Goal: Complete application form

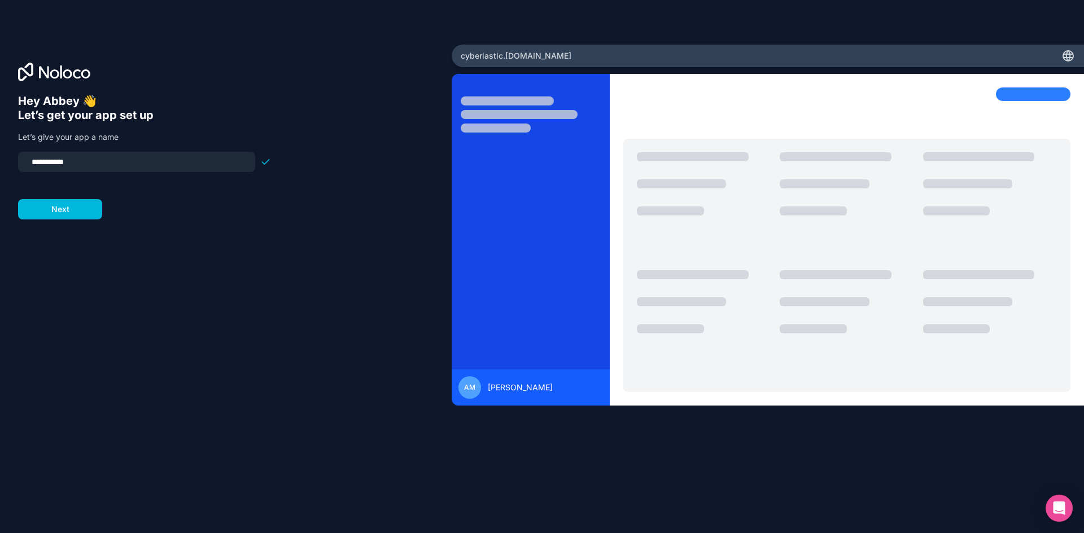
click at [99, 162] on input "**********" at bounding box center [136, 162] width 223 height 16
click at [72, 213] on button "Next" at bounding box center [60, 209] width 84 height 20
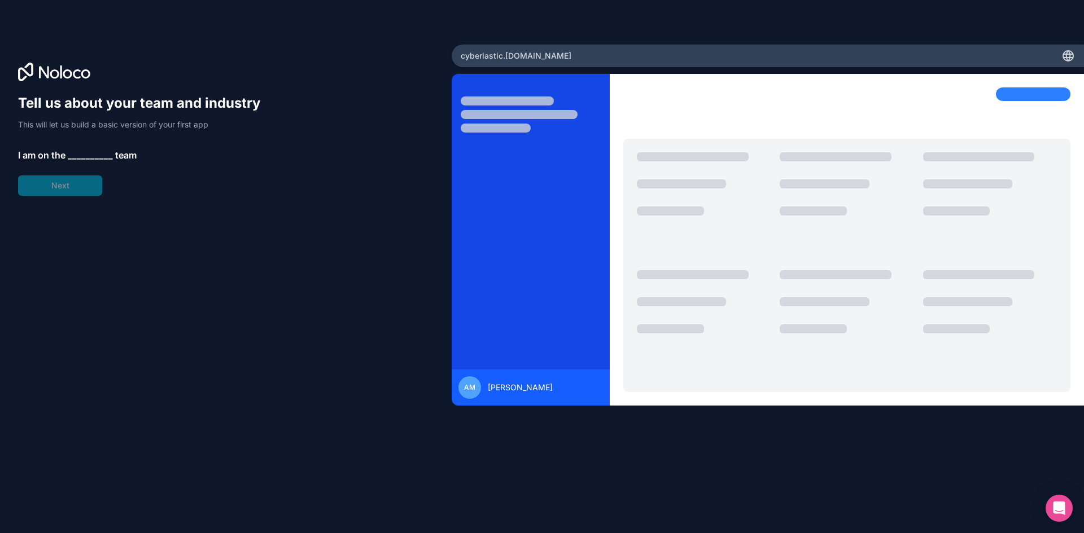
click at [98, 152] on span "__________" at bounding box center [90, 155] width 45 height 14
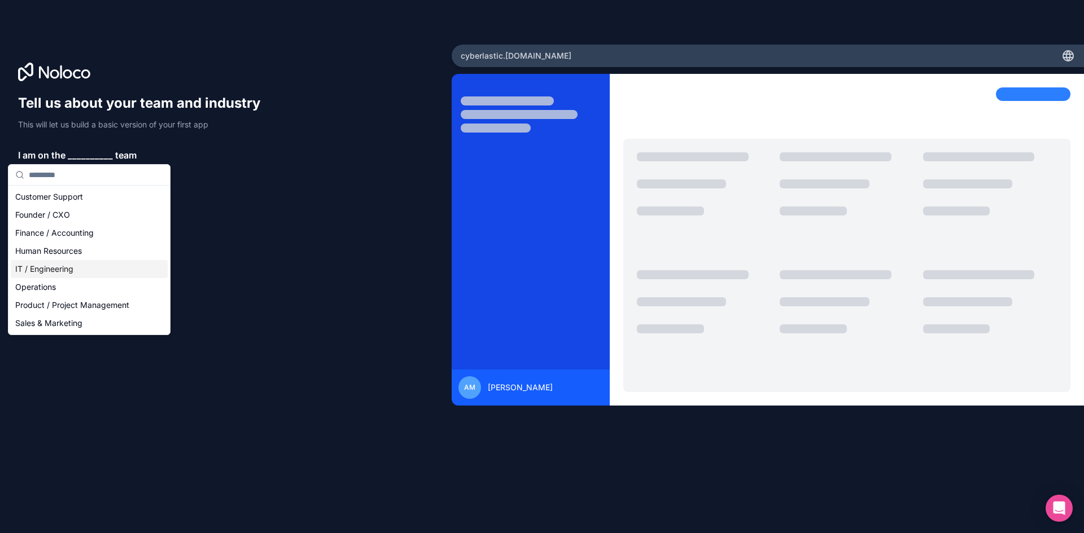
click at [43, 269] on div "IT / Engineering" at bounding box center [89, 269] width 157 height 18
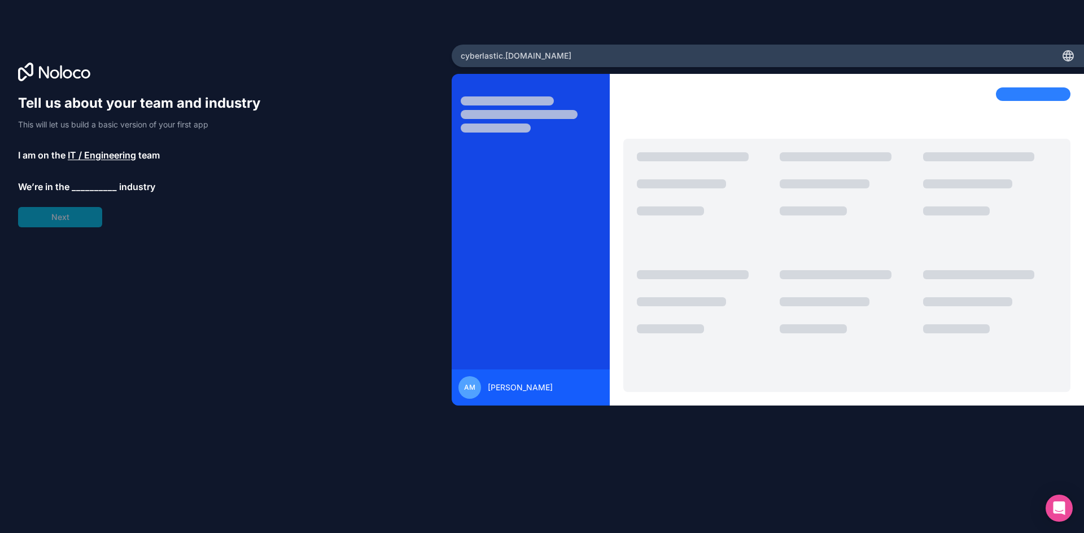
click at [89, 187] on span "__________" at bounding box center [94, 187] width 45 height 14
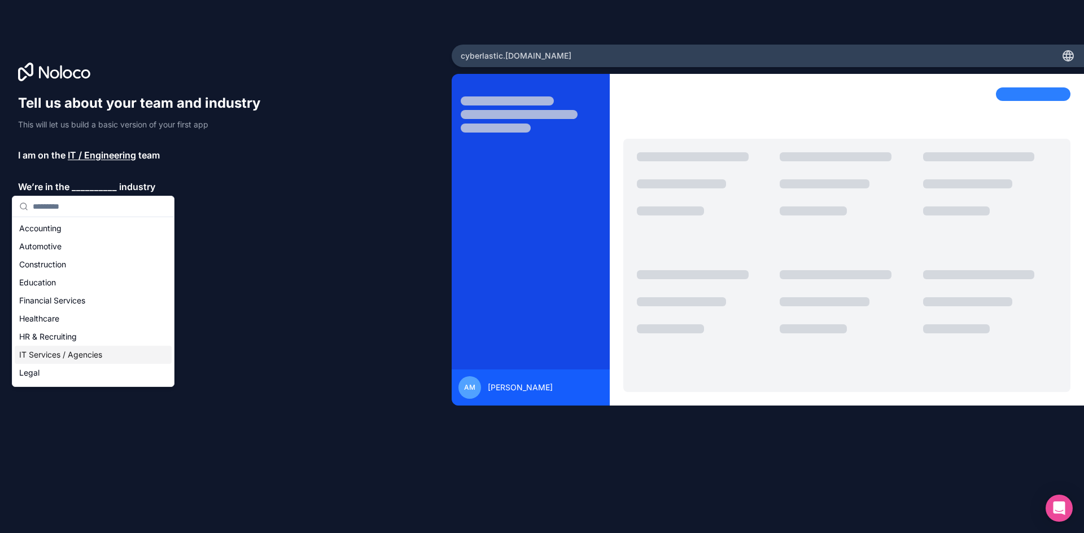
click at [81, 355] on div "IT Services / Agencies" at bounding box center [93, 355] width 157 height 18
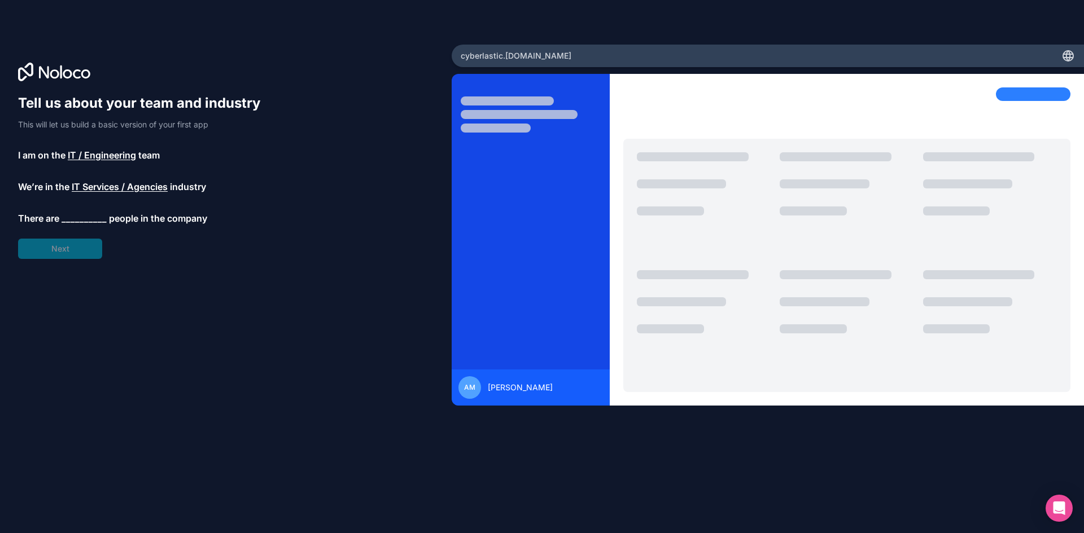
click at [93, 214] on span "__________" at bounding box center [84, 219] width 45 height 14
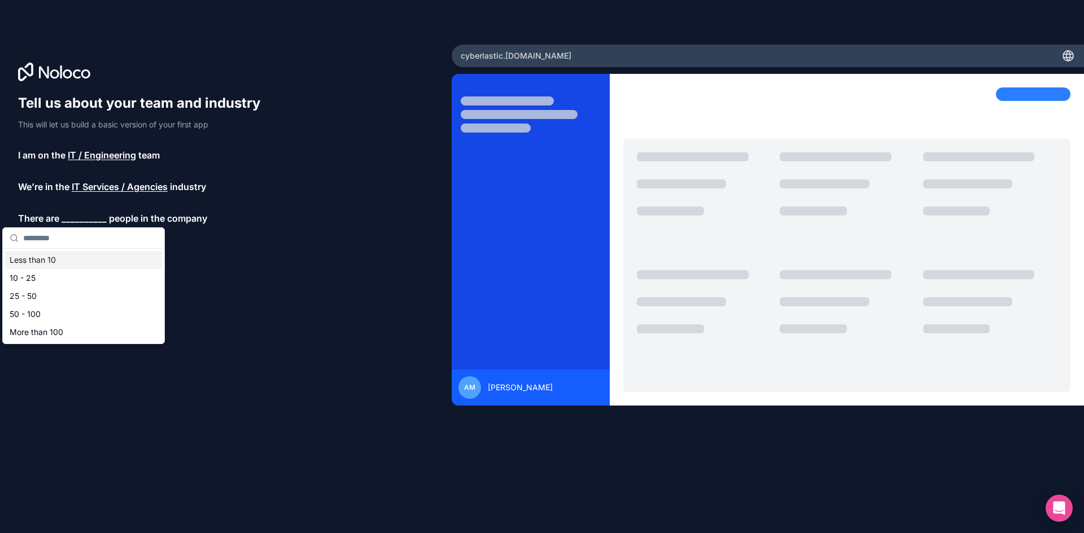
click at [73, 260] on div "Less than 10" at bounding box center [83, 260] width 157 height 18
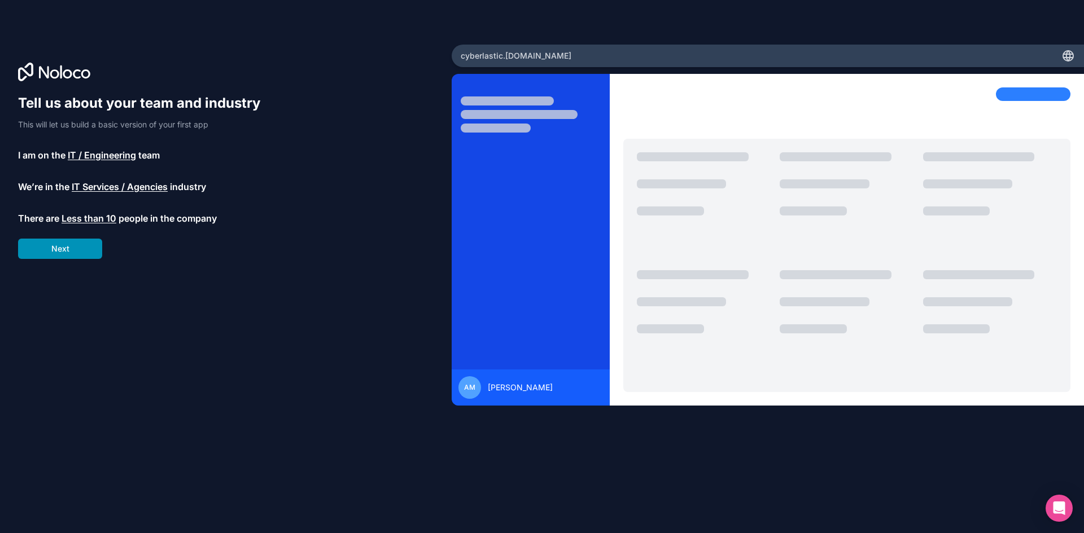
click at [83, 246] on button "Next" at bounding box center [60, 249] width 84 height 20
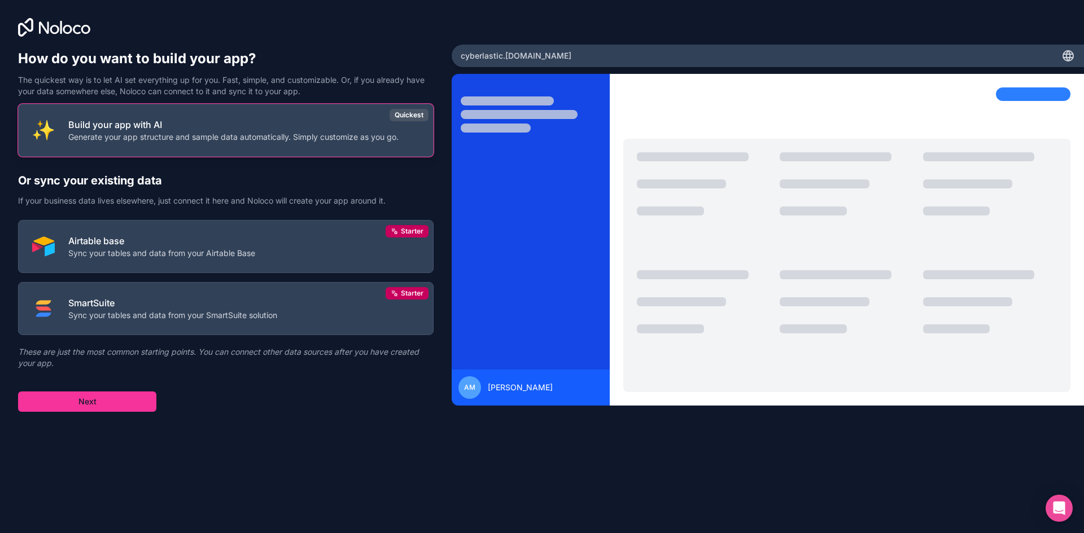
click at [240, 133] on p "Generate your app structure and sample data automatically. Simply customize as …" at bounding box center [233, 136] width 330 height 11
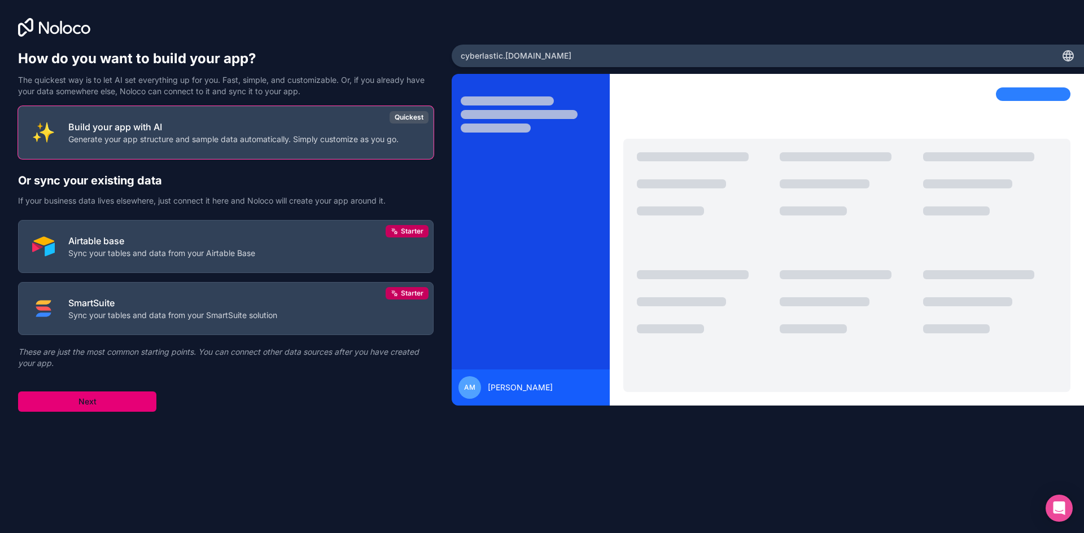
click at [124, 405] on button "Next" at bounding box center [87, 402] width 138 height 20
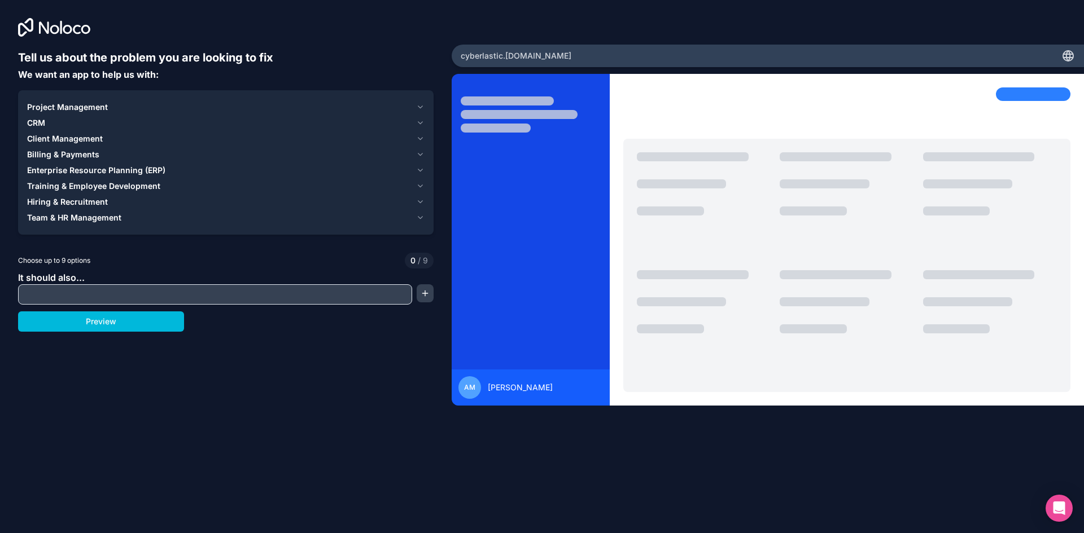
click at [61, 104] on span "Project Management" at bounding box center [67, 107] width 81 height 11
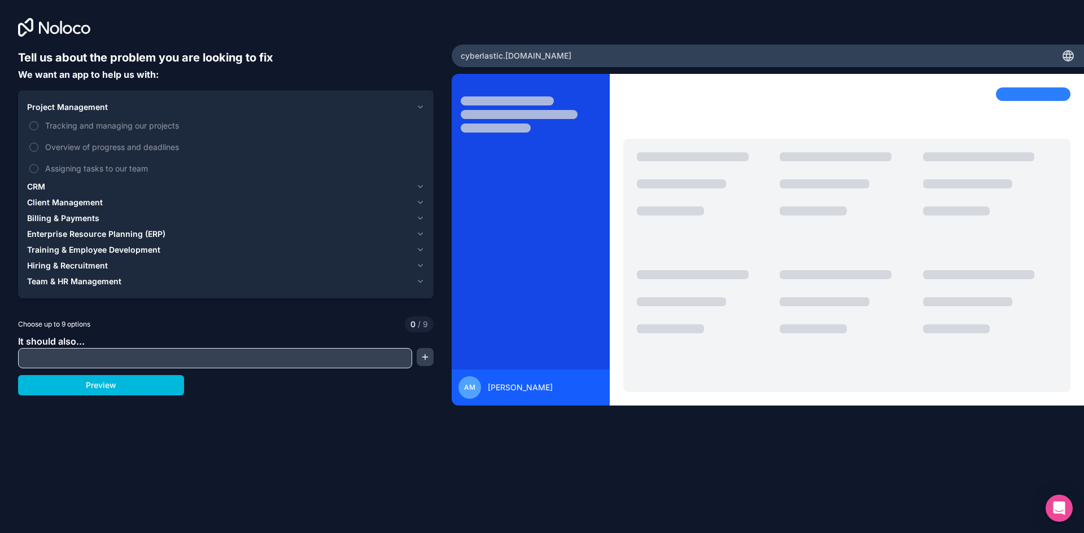
click at [36, 127] on button "Tracking and managing our projects" at bounding box center [33, 125] width 9 height 9
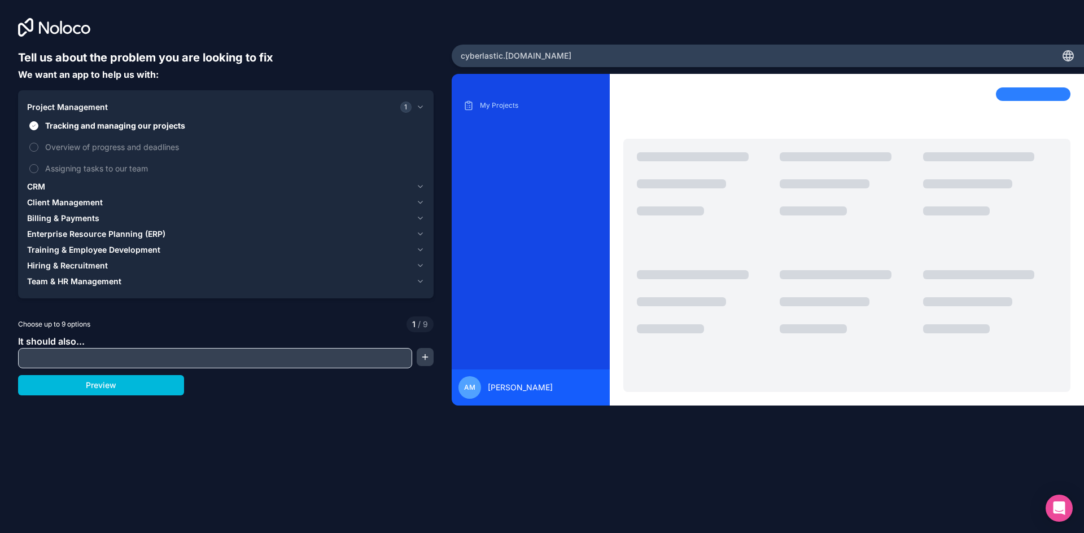
click at [35, 125] on button "Tracking and managing our projects" at bounding box center [33, 125] width 9 height 9
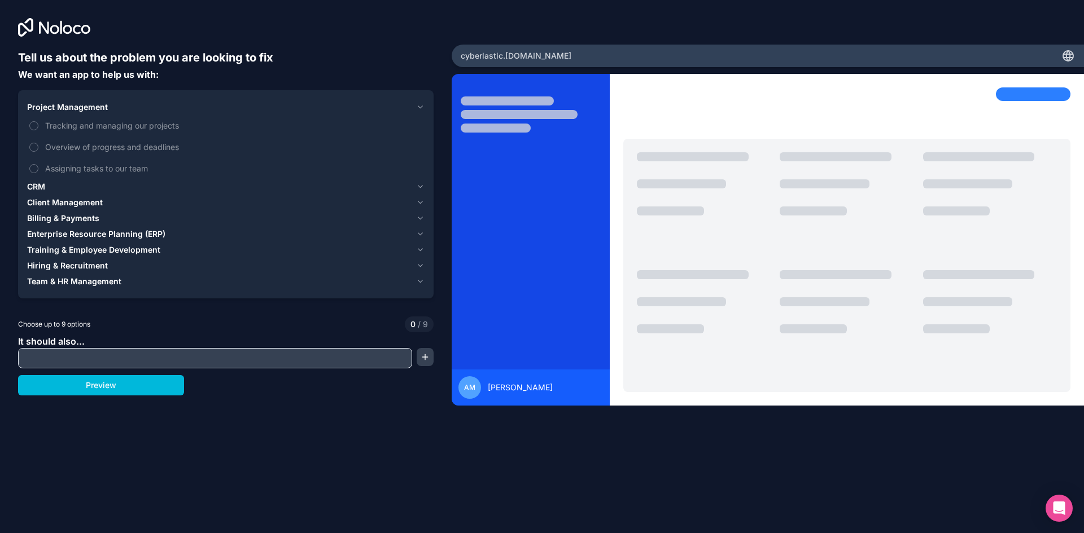
click at [95, 107] on span "Project Management" at bounding box center [67, 107] width 81 height 11
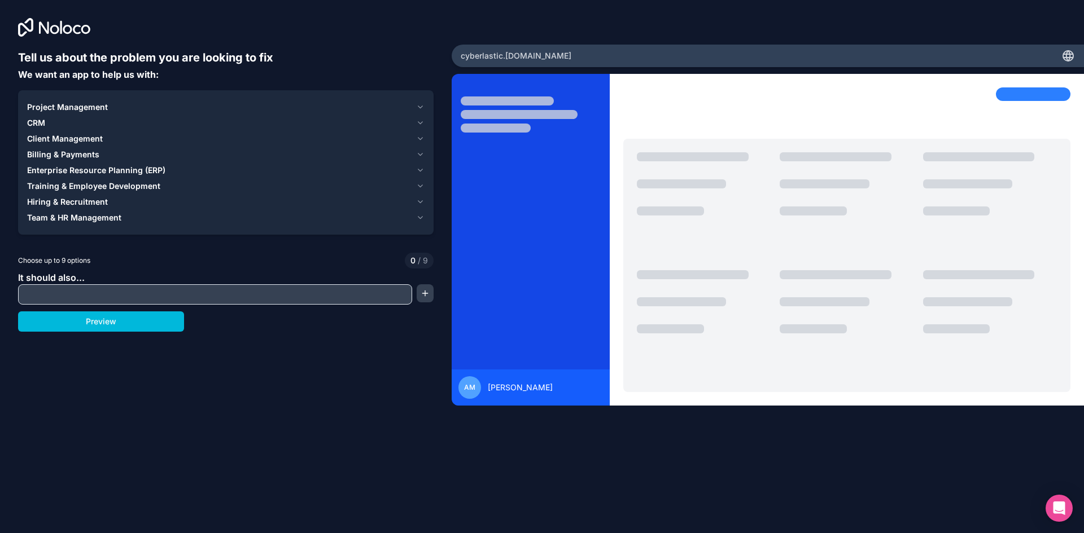
click at [77, 184] on span "Training & Employee Development" at bounding box center [93, 186] width 133 height 11
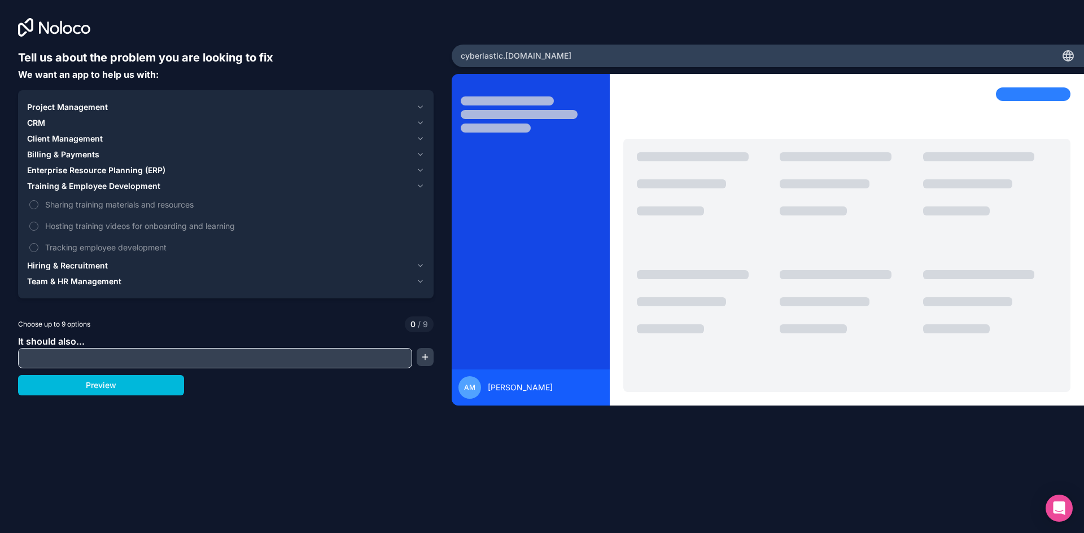
click at [32, 247] on button "Tracking employee development" at bounding box center [33, 247] width 9 height 9
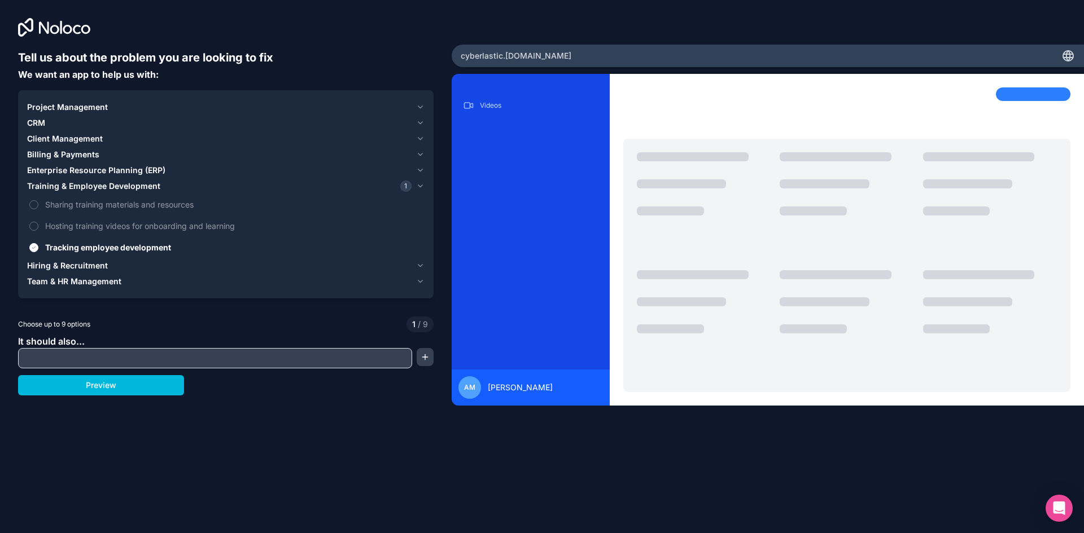
click at [34, 226] on button "Hosting training videos for onboarding and learning" at bounding box center [33, 226] width 9 height 9
click at [37, 205] on button "Sharing training materials and resources" at bounding box center [33, 204] width 9 height 9
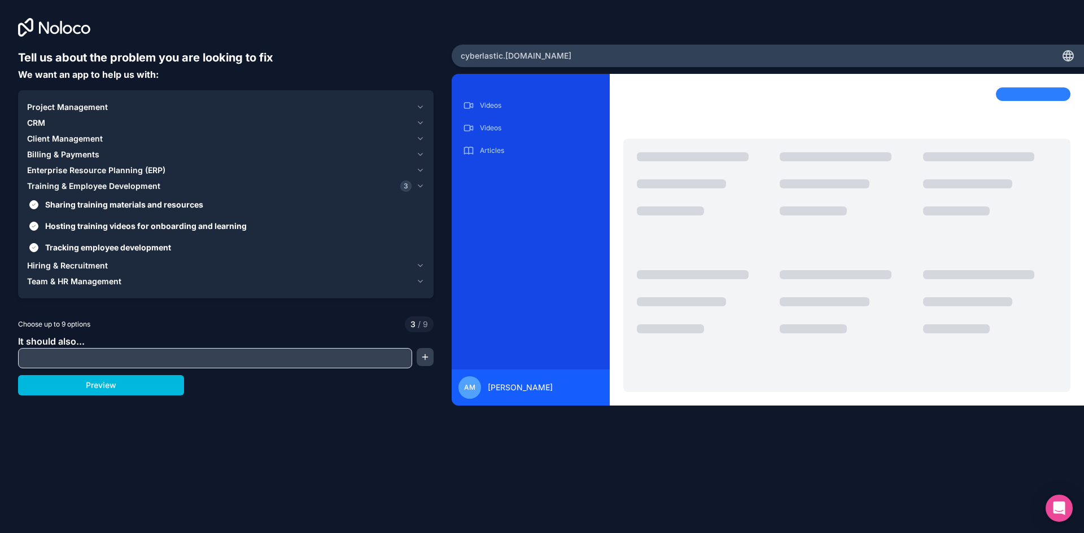
click at [38, 281] on span "Team & HR Management" at bounding box center [74, 281] width 94 height 11
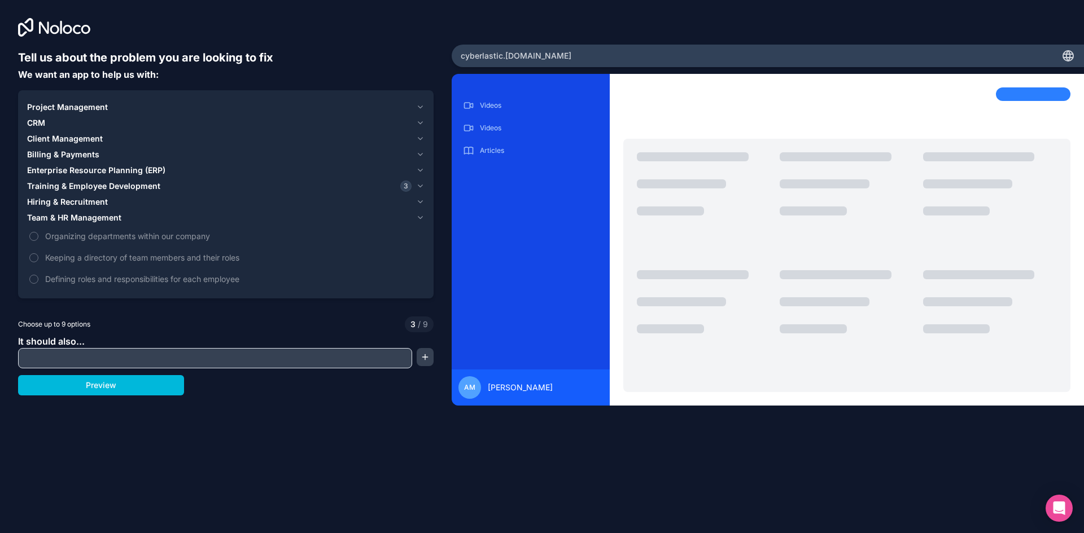
click at [56, 102] on span "Project Management" at bounding box center [67, 107] width 81 height 11
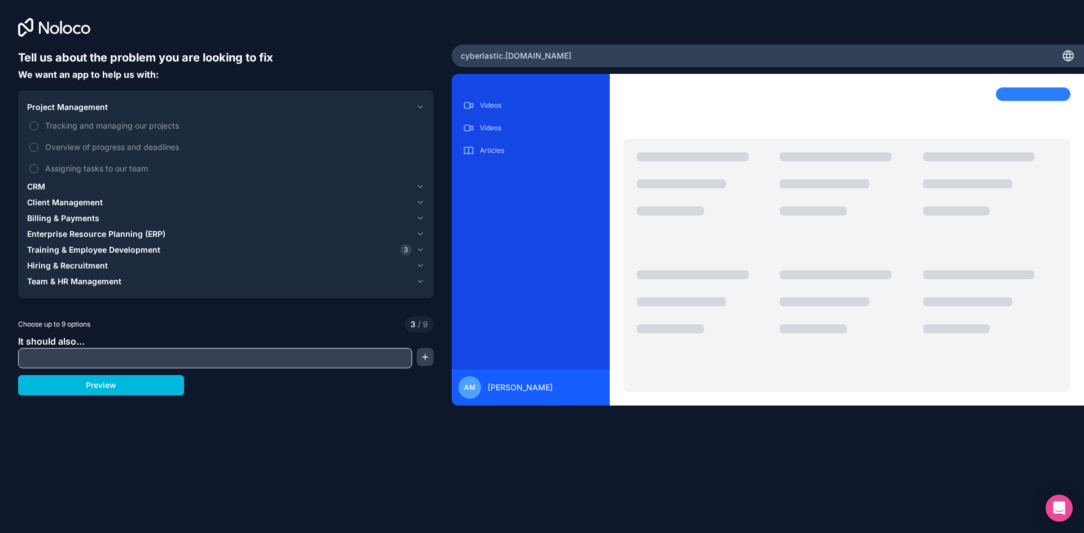
click at [40, 125] on label "Tracking and managing our projects" at bounding box center [225, 125] width 397 height 21
click at [38, 125] on button "Tracking and managing our projects" at bounding box center [33, 125] width 9 height 9
click at [36, 124] on button "Tracking and managing our projects" at bounding box center [33, 125] width 9 height 9
click at [41, 188] on span "CRM" at bounding box center [36, 186] width 18 height 11
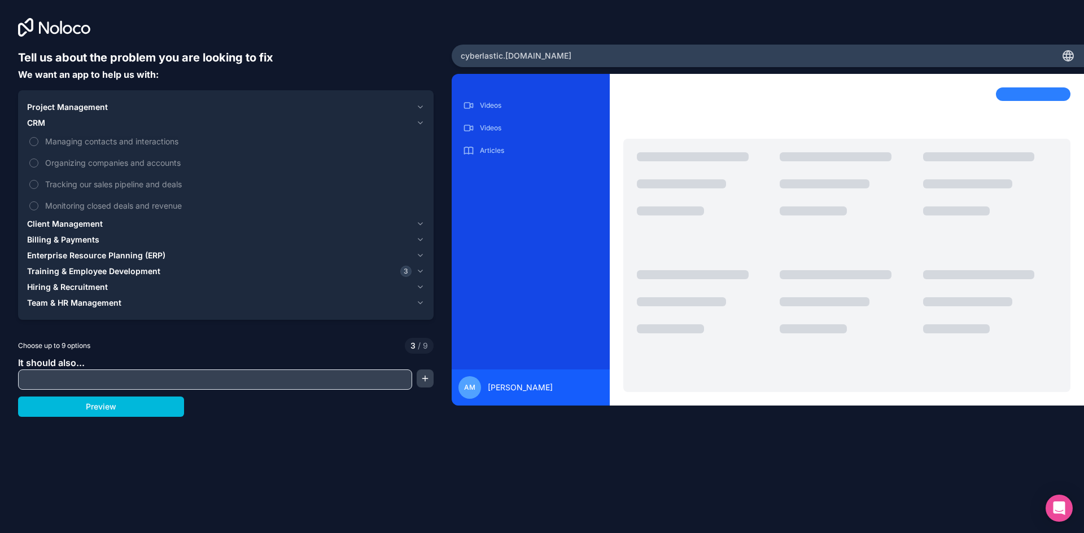
click at [45, 224] on span "Client Management" at bounding box center [65, 223] width 76 height 11
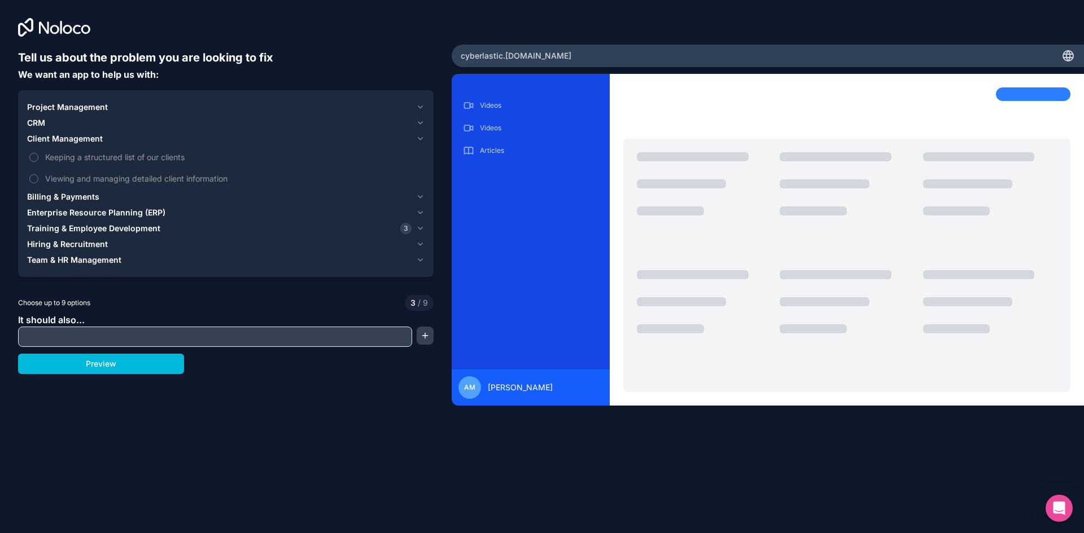
click at [46, 197] on span "Billing & Payments" at bounding box center [63, 196] width 72 height 11
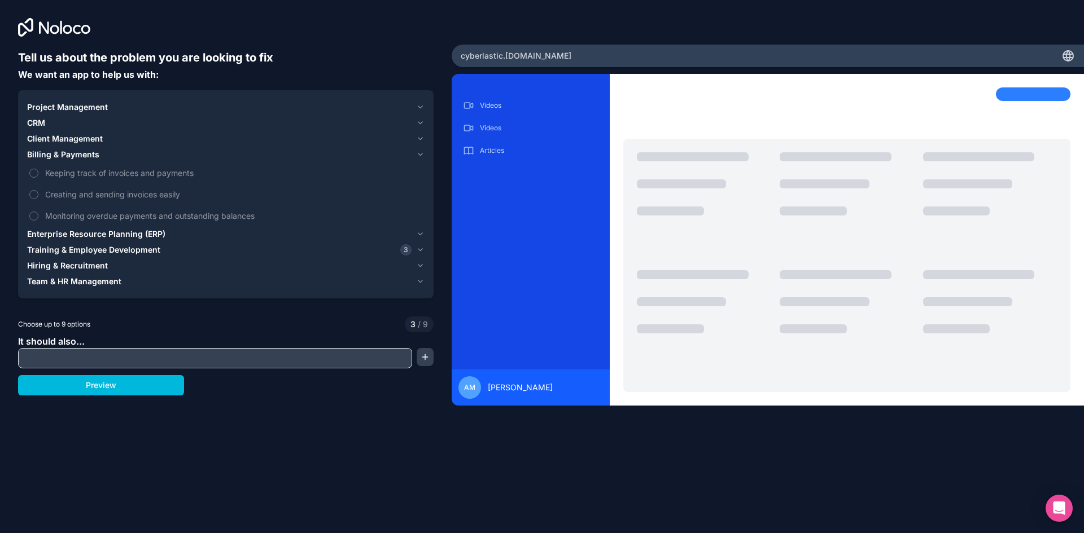
click at [69, 231] on span "Enterprise Resource Planning (ERP)" at bounding box center [96, 234] width 138 height 11
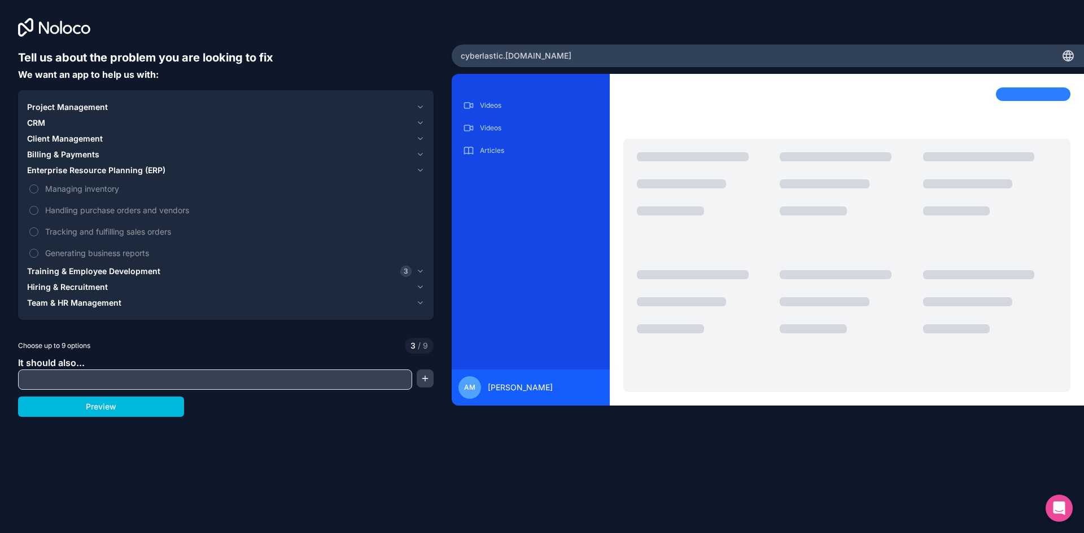
click at [36, 272] on span "Training & Employee Development" at bounding box center [93, 271] width 133 height 11
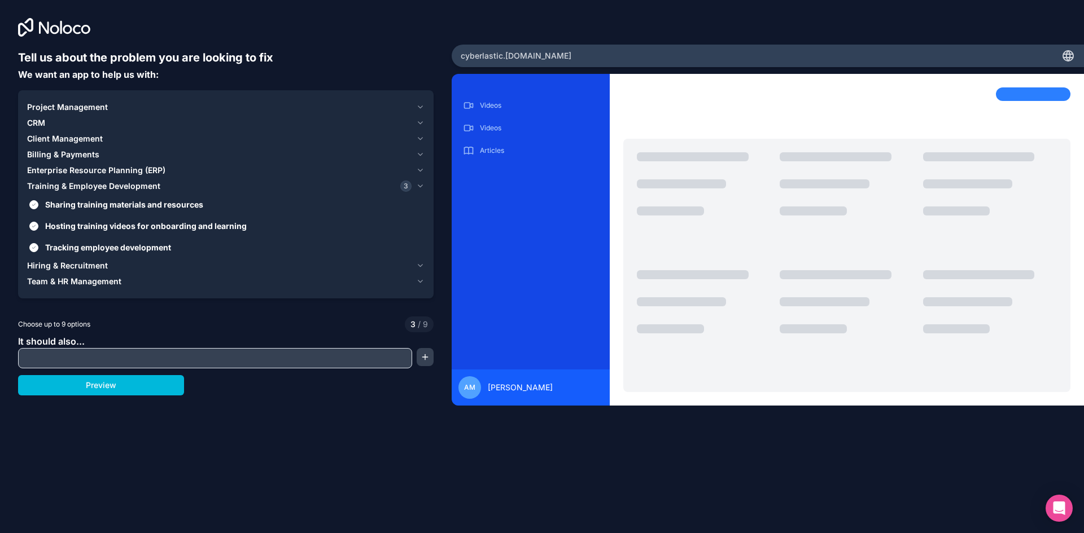
click at [59, 369] on div "Tell us about the problem you are looking to fix We want an app to help us with…" at bounding box center [225, 238] width 415 height 377
click at [67, 361] on input "text" at bounding box center [215, 358] width 388 height 16
click at [426, 358] on button "button" at bounding box center [425, 357] width 17 height 18
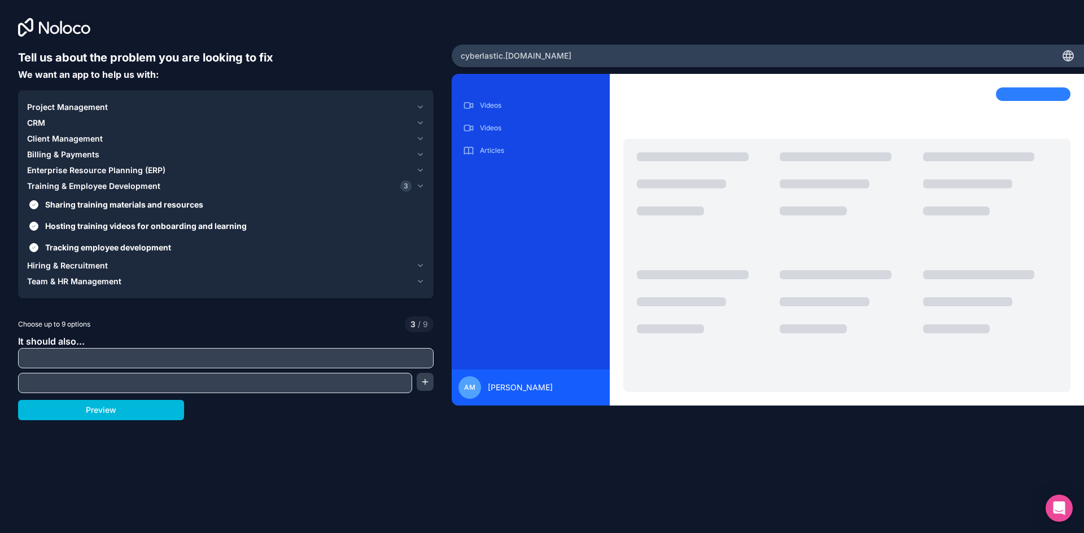
click at [319, 354] on input "text" at bounding box center [226, 358] width 410 height 16
type input "**********"
click at [310, 385] on input "text" at bounding box center [215, 383] width 388 height 16
type input "**********"
click at [426, 387] on button "button" at bounding box center [425, 382] width 17 height 18
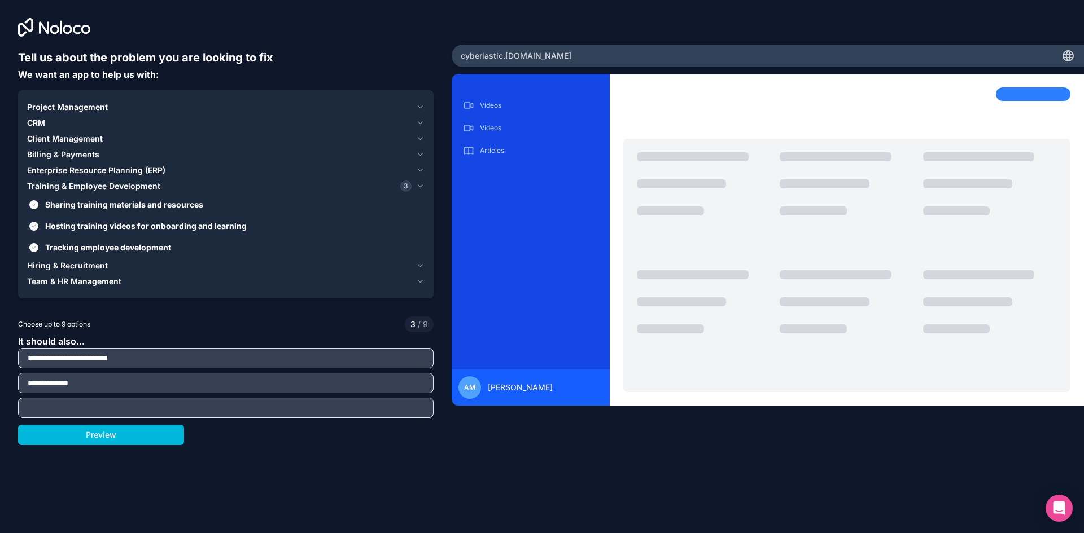
click at [234, 401] on input "text" at bounding box center [226, 408] width 410 height 16
click at [77, 410] on input "**********" at bounding box center [226, 408] width 410 height 16
type input "**********"
click at [129, 436] on button "Preview" at bounding box center [101, 435] width 166 height 20
